Goal: Book appointment/travel/reservation

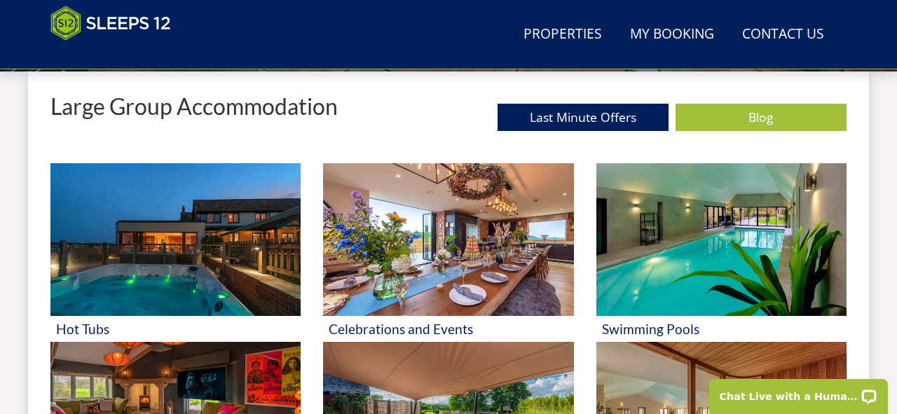
scroll to position [540, 0]
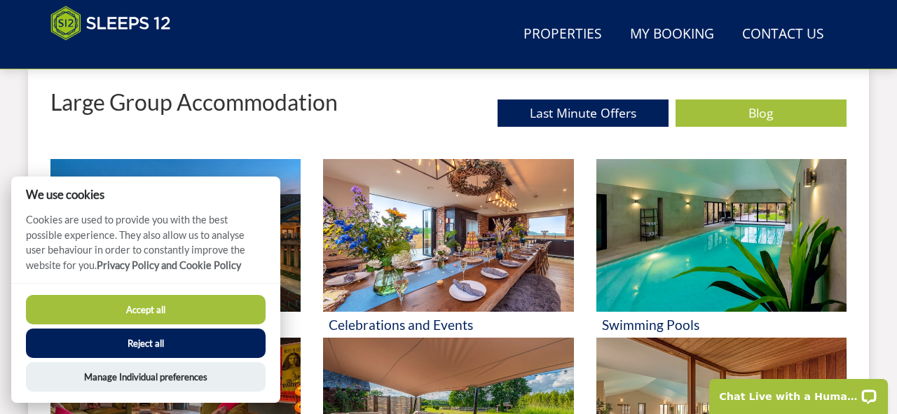
click at [153, 310] on button "Accept all" at bounding box center [146, 309] width 240 height 29
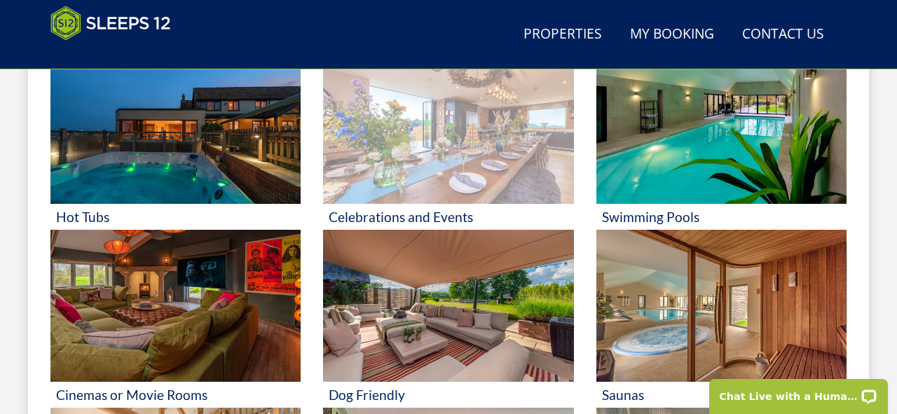
scroll to position [733, 0]
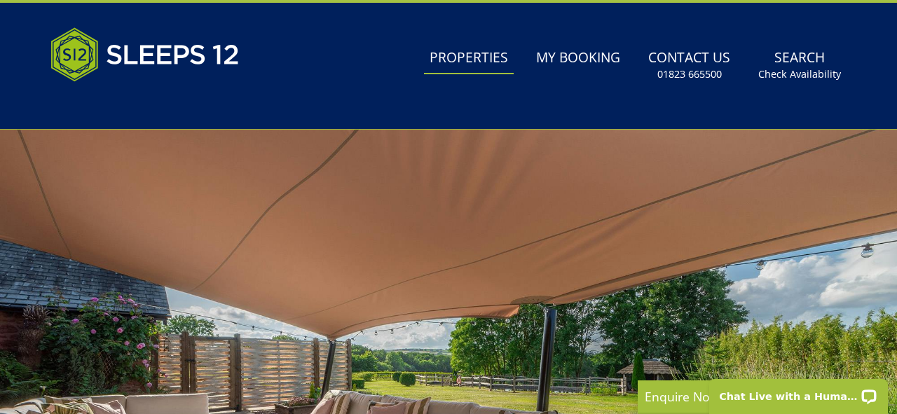
click at [485, 65] on link "Properties" at bounding box center [469, 59] width 90 height 32
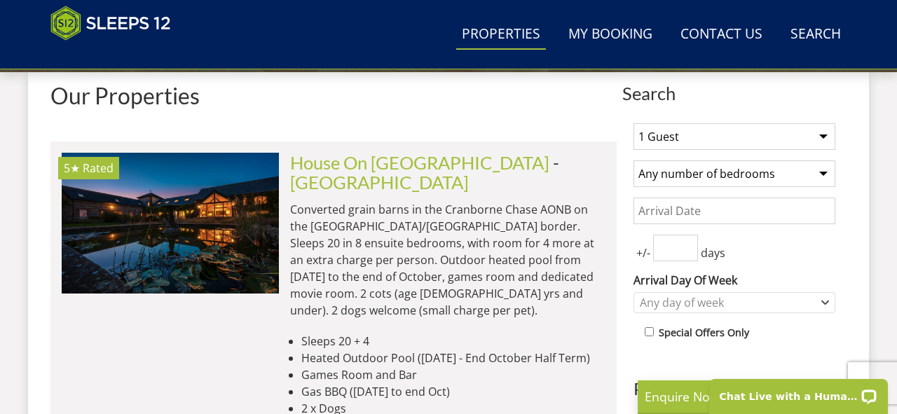
click at [703, 142] on select "1 Guest 2 Guests 3 Guests 4 Guests 5 Guests 6 Guests 7 Guests 8 Guests 9 Guests…" at bounding box center [734, 136] width 202 height 27
select select "20"
click at [677, 209] on input "Date" at bounding box center [734, 211] width 202 height 27
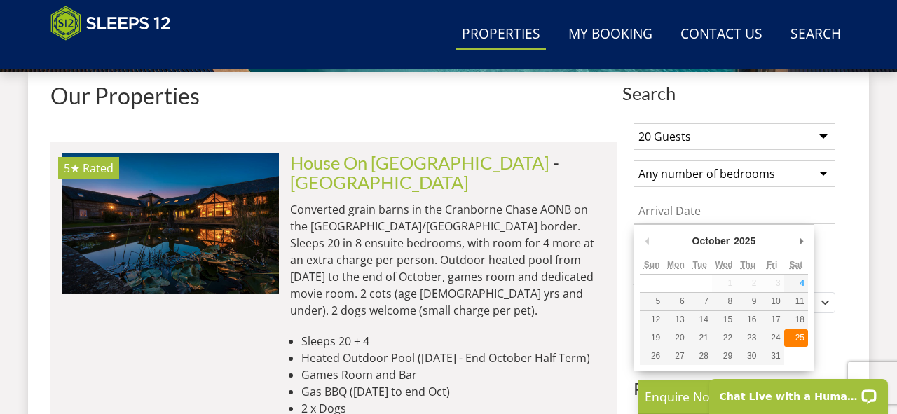
type input "25/10/2025"
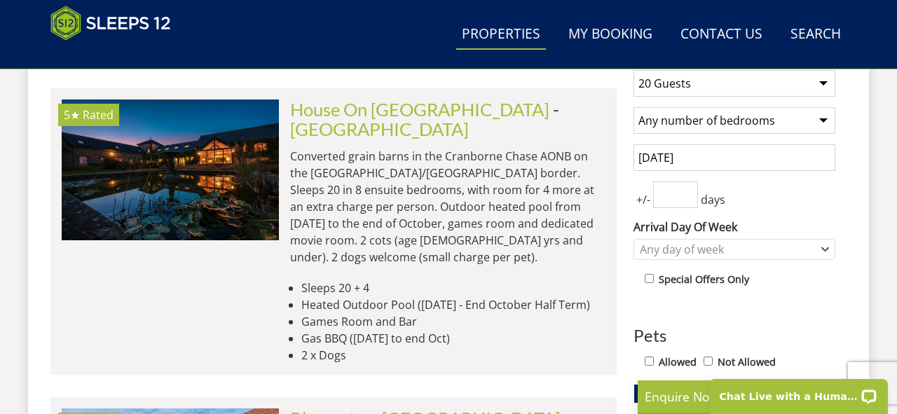
scroll to position [608, 0]
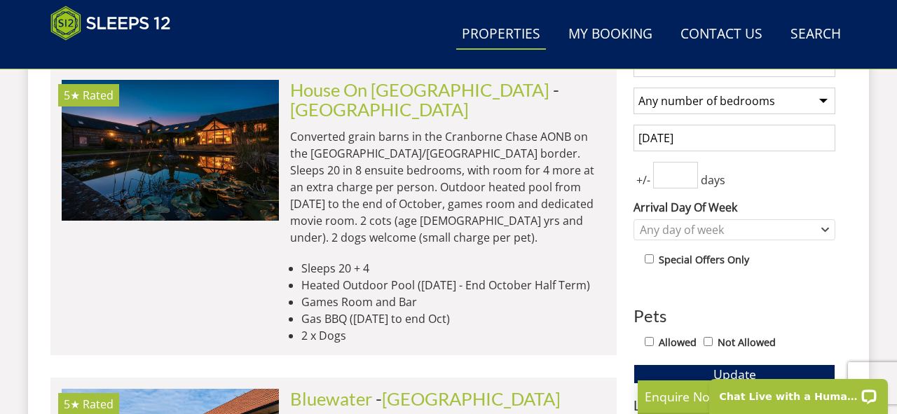
click at [673, 176] on input "number" at bounding box center [675, 175] width 45 height 27
click at [691, 170] on input "1" at bounding box center [675, 175] width 45 height 27
type input "2"
click at [691, 170] on input "2" at bounding box center [675, 175] width 45 height 27
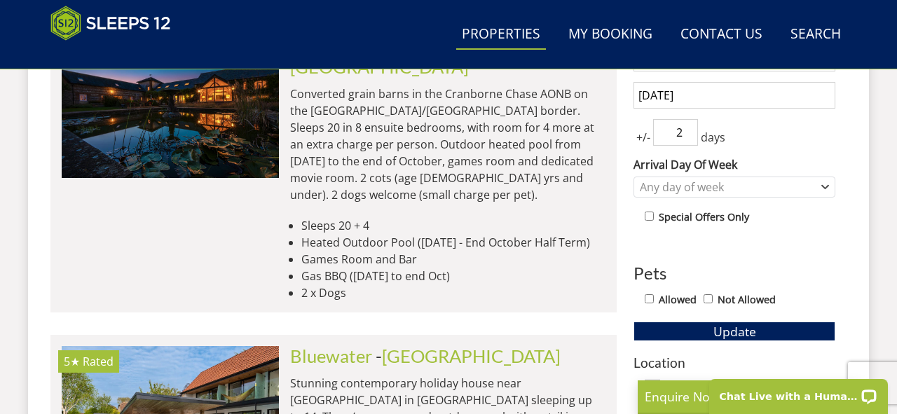
scroll to position [652, 0]
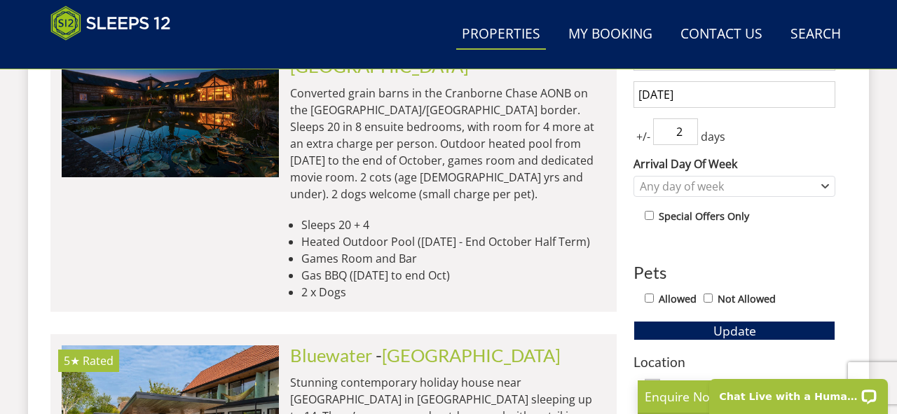
click at [656, 297] on div "Allowed Not Allowed" at bounding box center [740, 300] width 191 height 20
click at [652, 296] on input "Allowed" at bounding box center [649, 298] width 9 height 9
checkbox input "true"
click at [709, 324] on button "Update" at bounding box center [734, 331] width 202 height 20
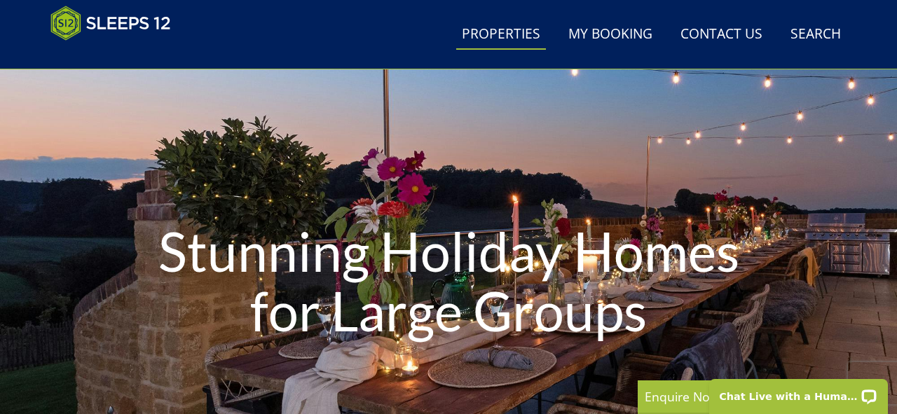
scroll to position [0, 0]
